Goal: Task Accomplishment & Management: Manage account settings

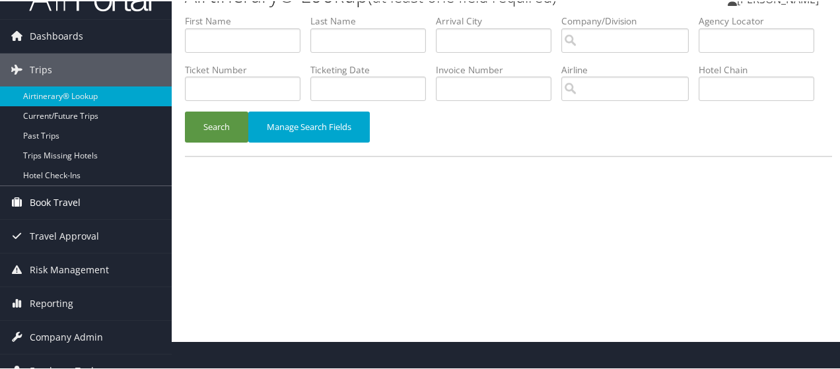
scroll to position [44, 0]
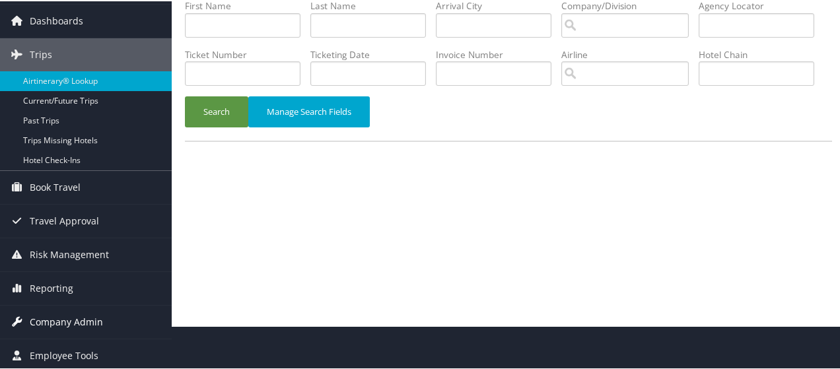
click at [77, 322] on span "Company Admin" at bounding box center [66, 321] width 73 height 33
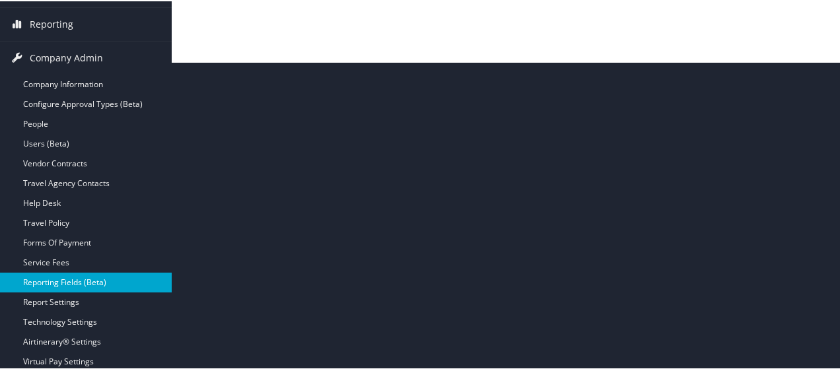
scroll to position [388, 0]
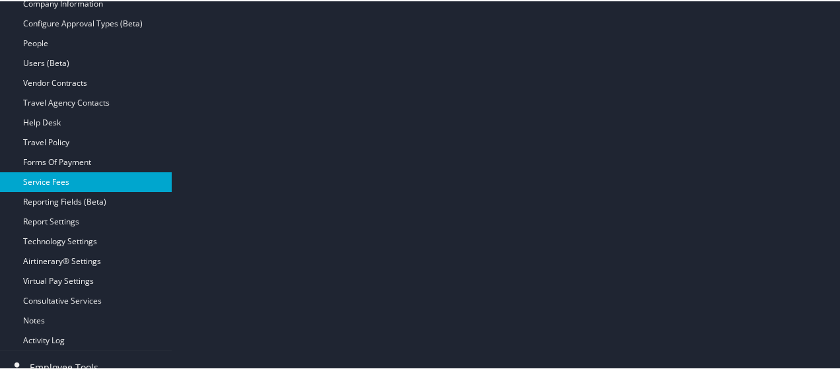
click at [65, 182] on link "Service Fees" at bounding box center [86, 181] width 172 height 20
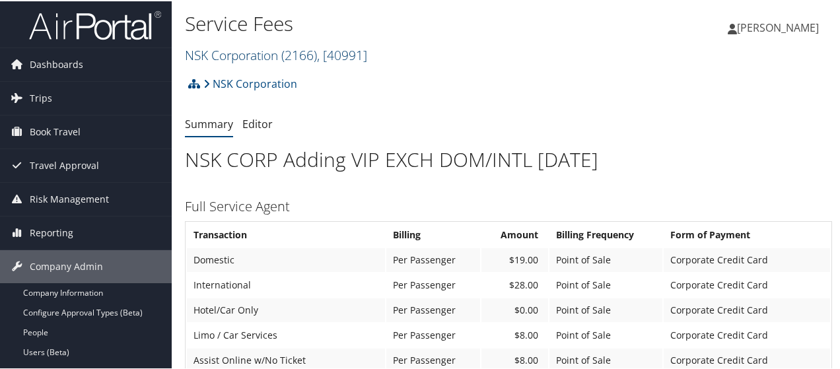
click at [367, 56] on span ", [ 40991 ]" at bounding box center [342, 54] width 50 height 18
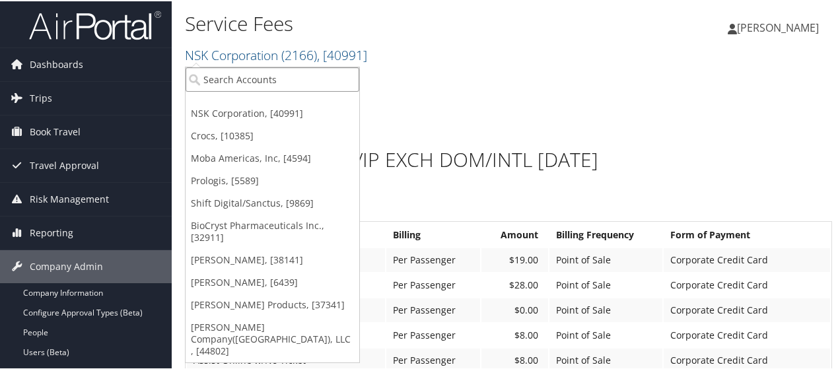
paste input "4954"
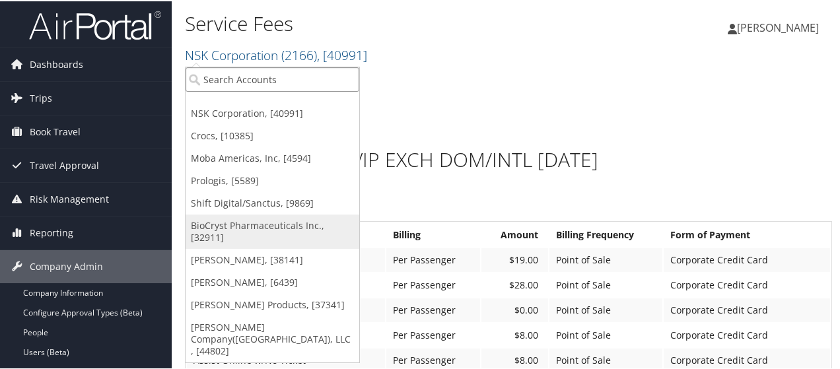
type input "4954"
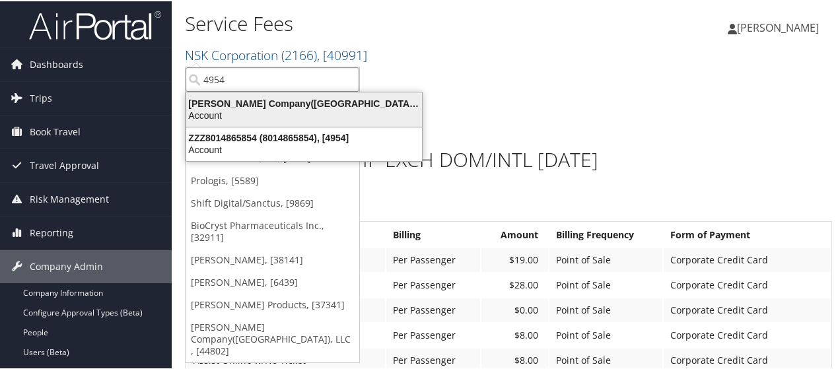
click at [320, 112] on div "Account" at bounding box center [304, 114] width 252 height 12
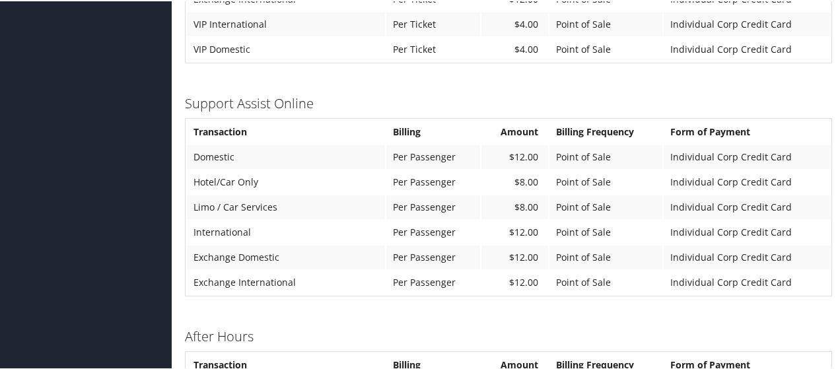
scroll to position [991, 0]
